Goal: Information Seeking & Learning: Learn about a topic

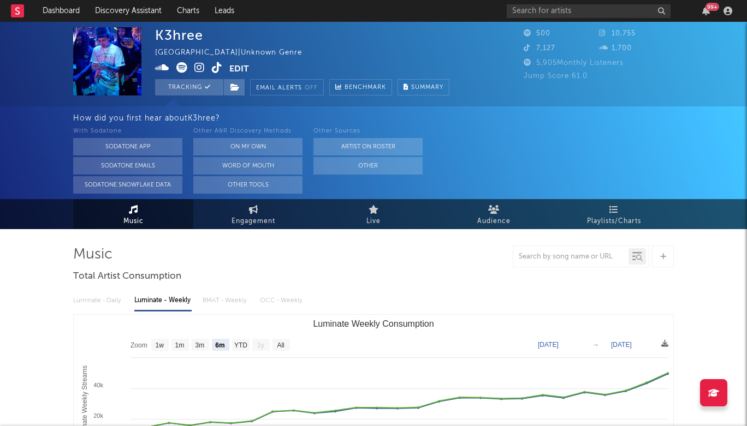
select select "6m"
click at [576, 10] on input "text" at bounding box center [588, 11] width 164 height 14
type input "onlytecs"
click at [455, 28] on div "K3hree United States | Unknown Genre Edit Tracking Email Alerts Off Benchmark S…" at bounding box center [332, 61] width 355 height 68
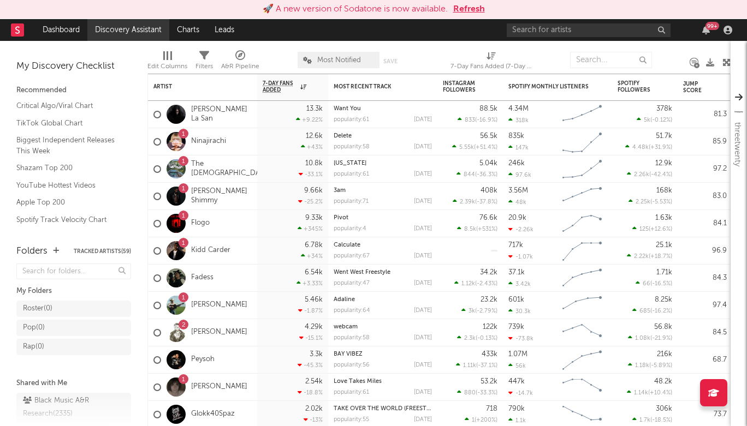
click at [123, 21] on link "Discovery Assistant" at bounding box center [128, 30] width 82 height 22
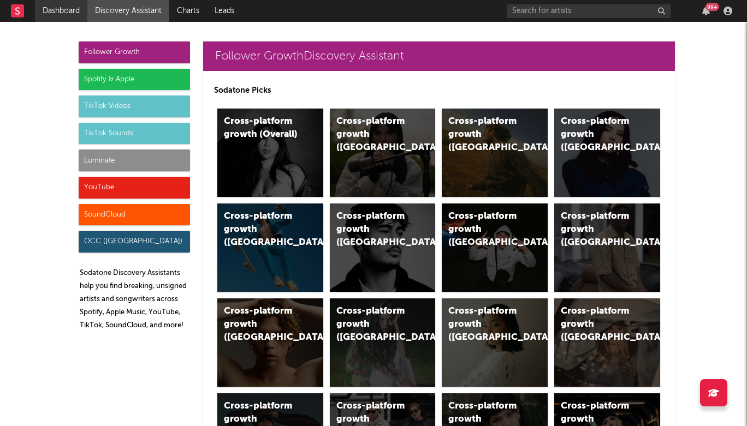
click at [67, 9] on link "Dashboard" at bounding box center [61, 11] width 52 height 22
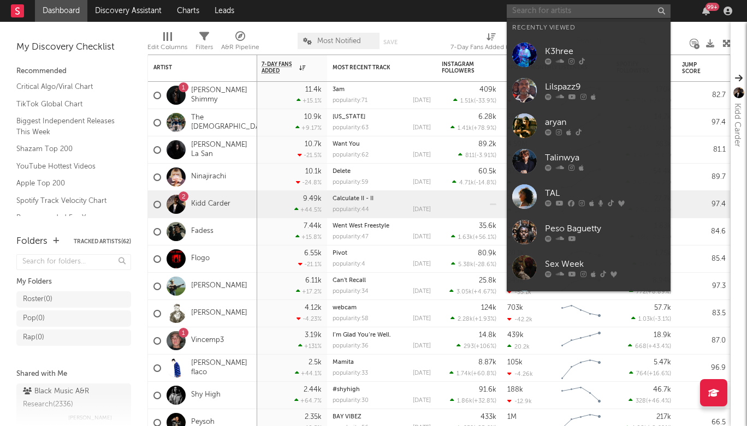
click at [617, 13] on input "text" at bounding box center [588, 11] width 164 height 14
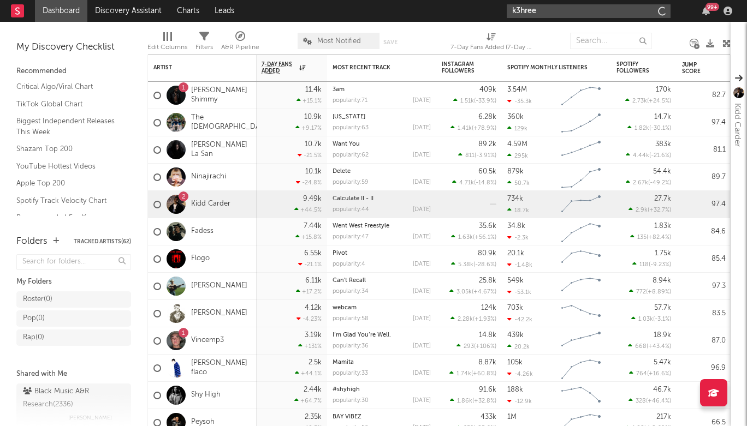
type input "k3hree"
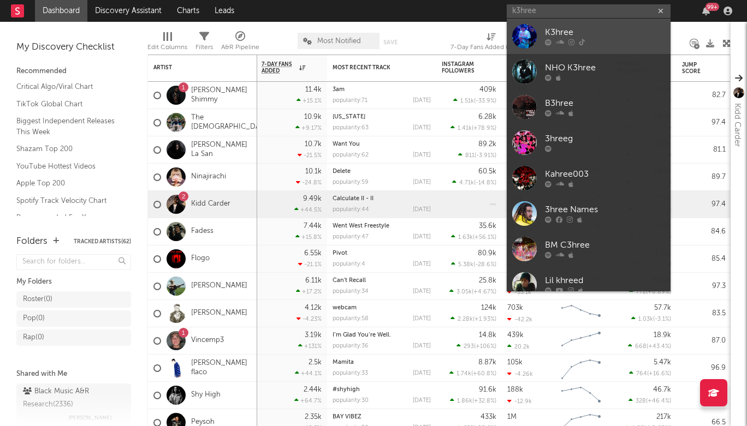
click at [639, 30] on div "K3hree" at bounding box center [605, 32] width 120 height 13
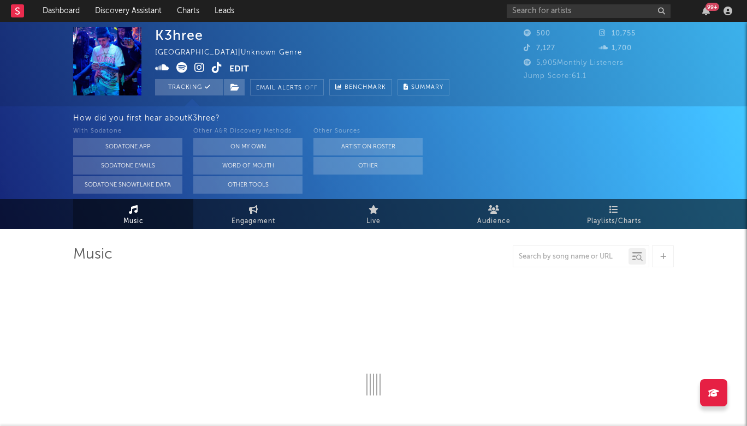
select select "6m"
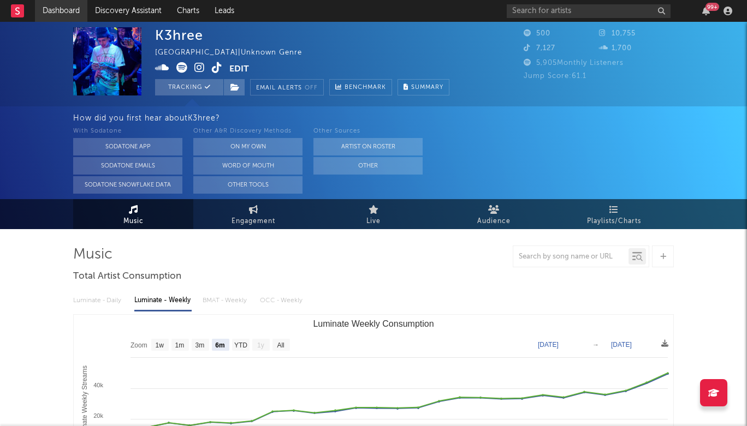
click at [73, 10] on link "Dashboard" at bounding box center [61, 11] width 52 height 22
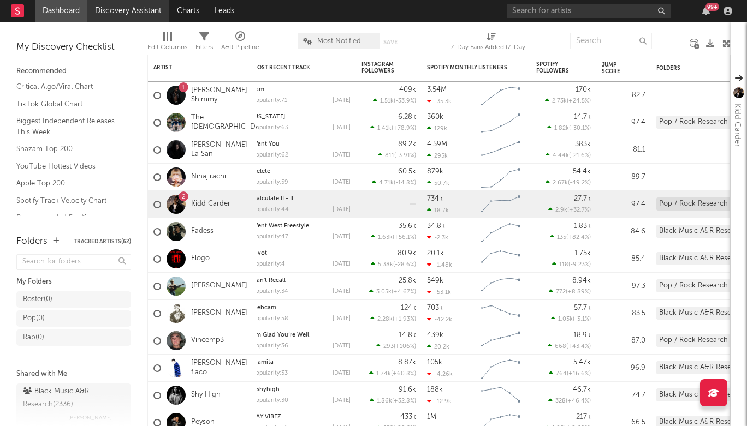
click at [146, 9] on link "Discovery Assistant" at bounding box center [128, 11] width 82 height 22
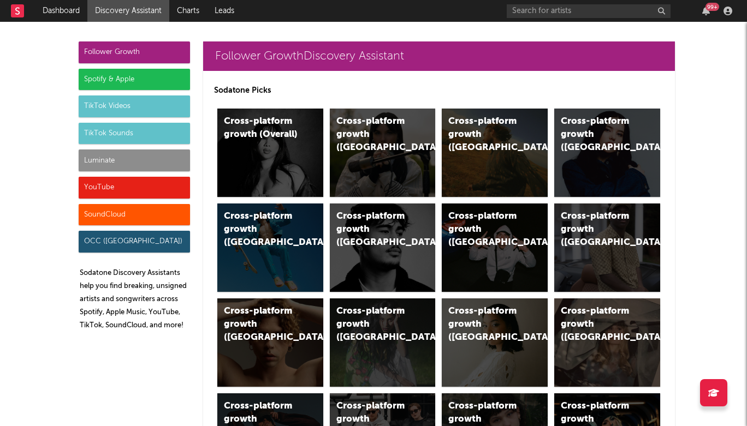
click at [134, 70] on div "Spotify & Apple" at bounding box center [134, 80] width 111 height 22
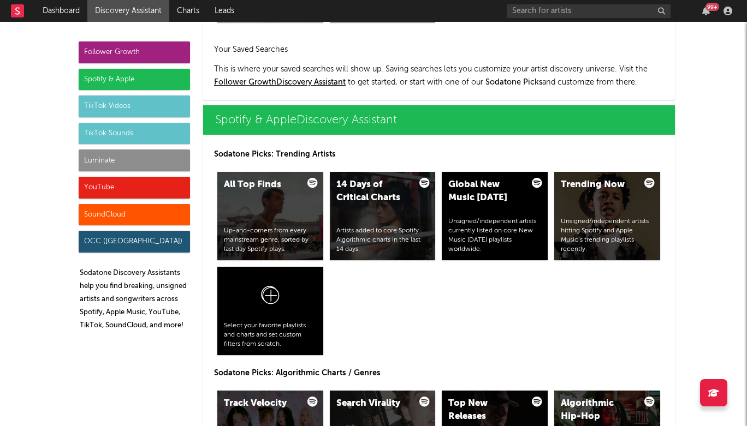
scroll to position [1091, 0]
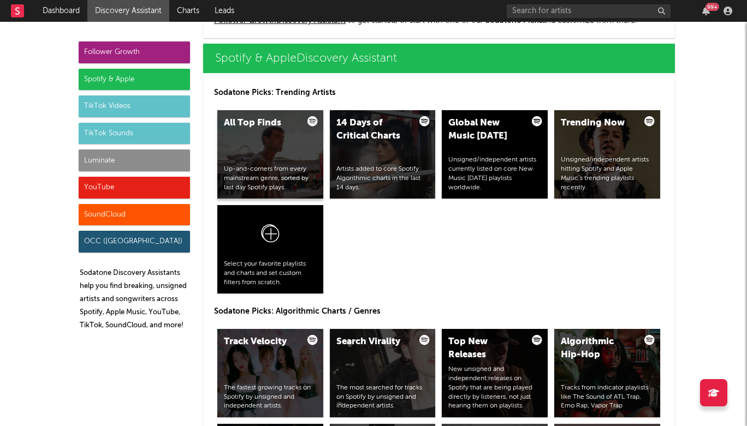
click at [265, 170] on div "Up-and-comers from every mainstream genre, sorted by last day Spotify plays." at bounding box center [270, 178] width 93 height 27
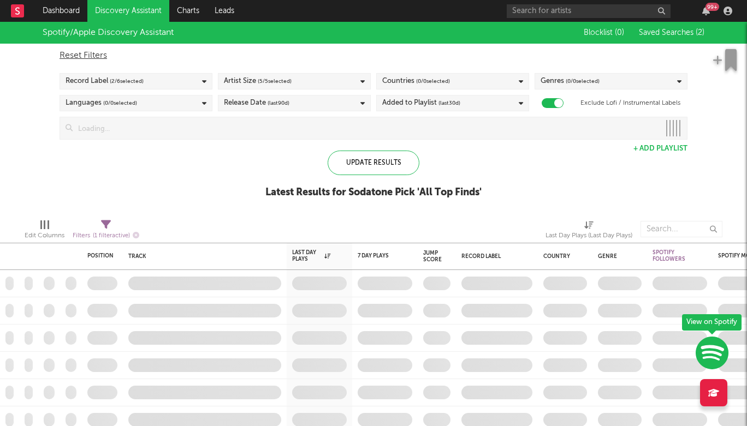
checkbox input "true"
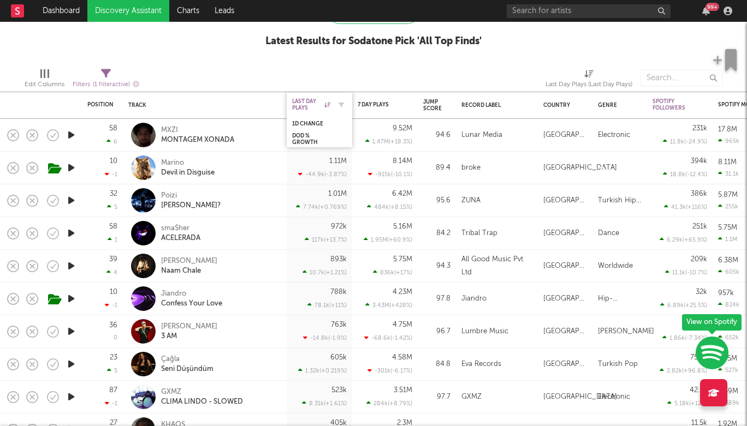
click at [324, 107] on div "Last Day Plays" at bounding box center [311, 104] width 38 height 13
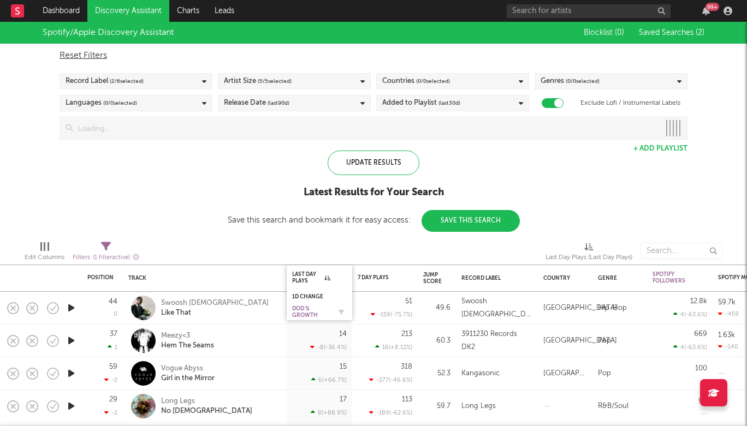
click at [310, 306] on div "DoD % Growth" at bounding box center [311, 312] width 38 height 13
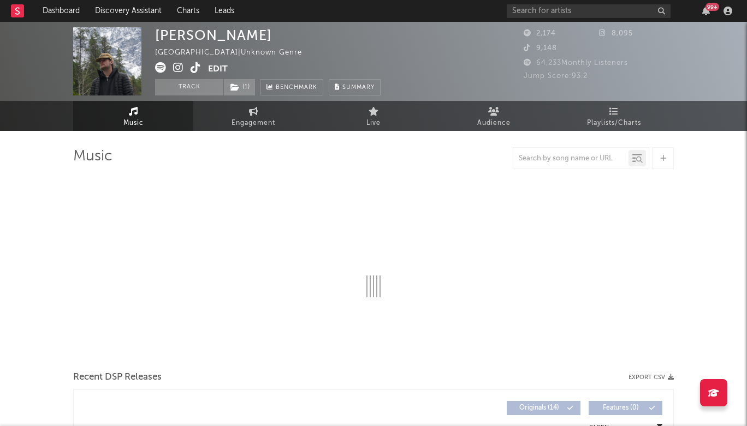
select select "6m"
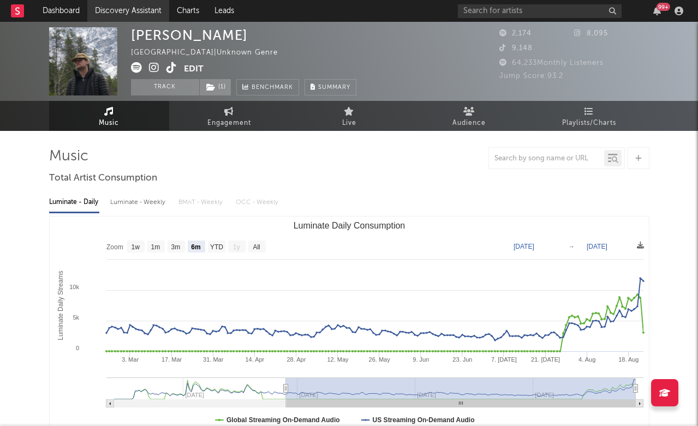
click at [107, 16] on link "Discovery Assistant" at bounding box center [128, 11] width 82 height 22
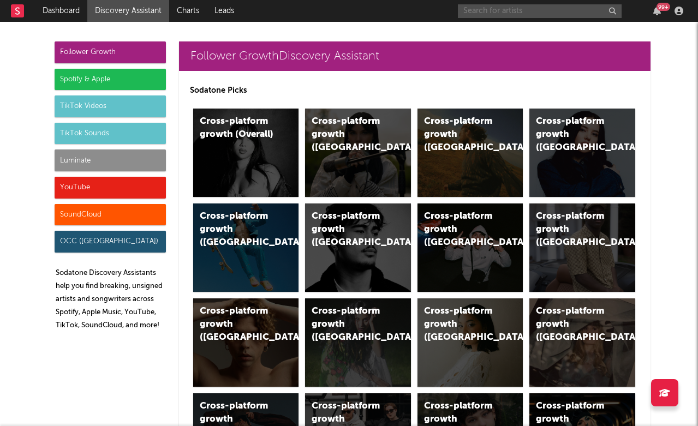
click at [468, 9] on input "text" at bounding box center [540, 11] width 164 height 14
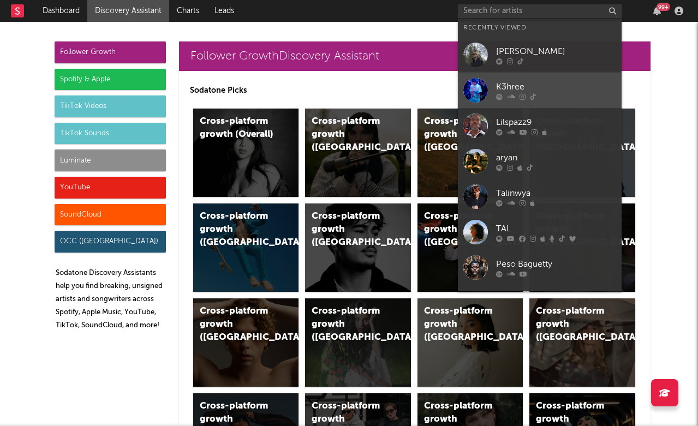
click at [552, 79] on link "K3hree" at bounding box center [540, 90] width 164 height 35
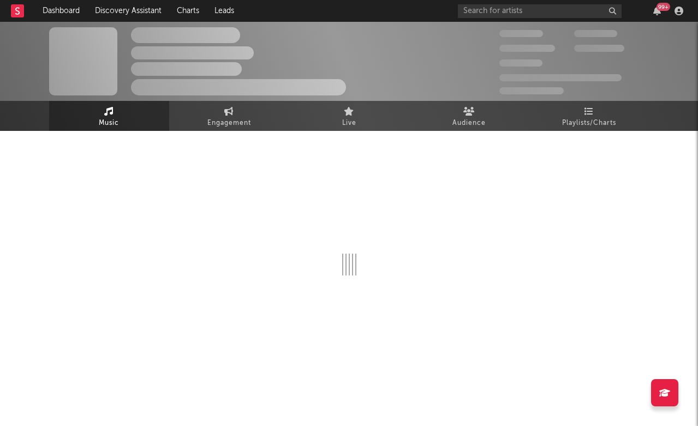
select select "6m"
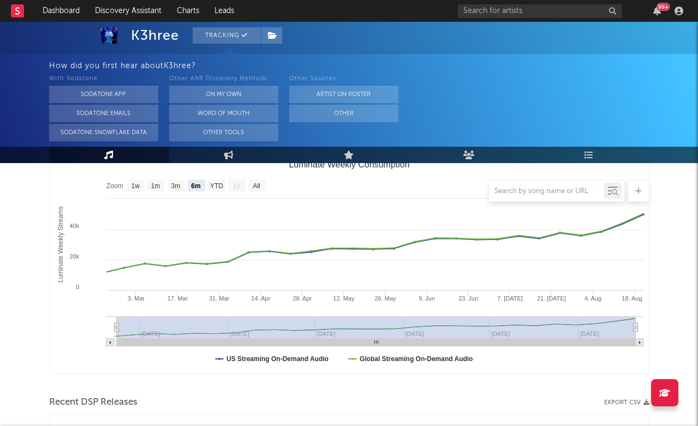
scroll to position [163, 0]
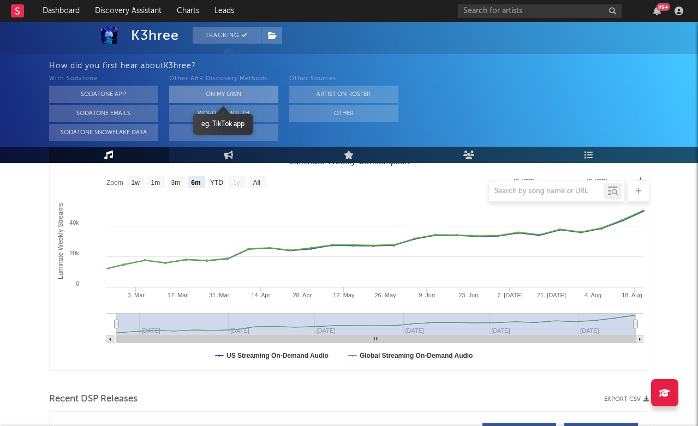
click at [232, 95] on button "On My Own" at bounding box center [223, 94] width 109 height 17
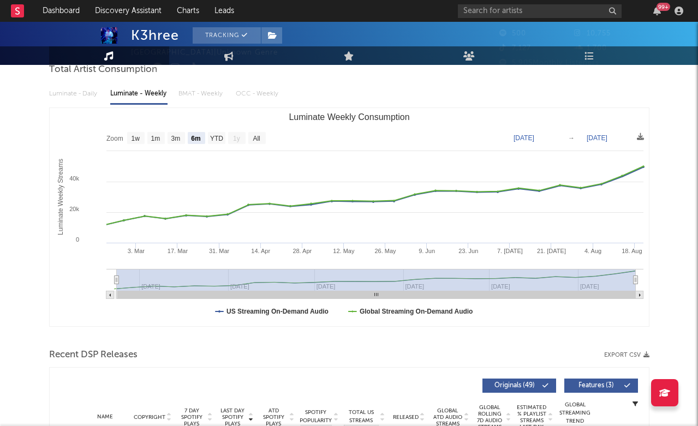
scroll to position [0, 0]
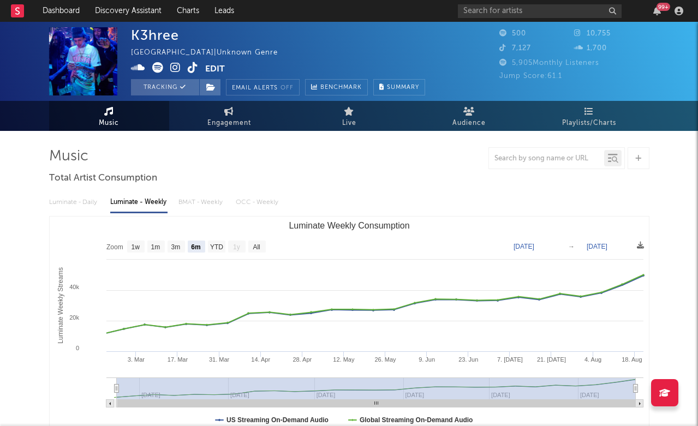
click at [431, 162] on div at bounding box center [349, 158] width 600 height 22
click at [90, 58] on img at bounding box center [83, 61] width 68 height 68
click at [89, 51] on img at bounding box center [83, 61] width 68 height 68
